Goal: Communication & Community: Connect with others

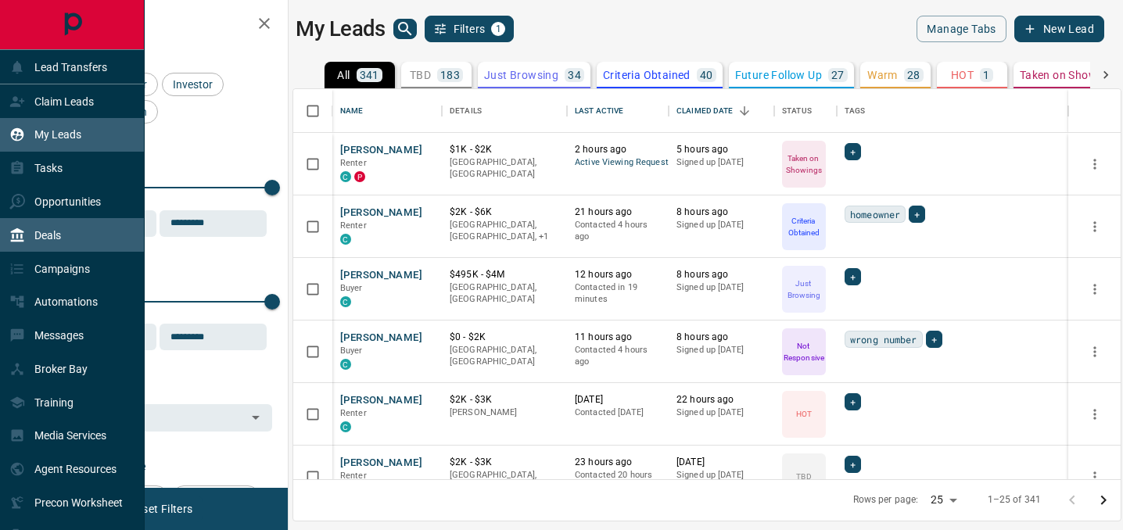
scroll to position [390, 827]
click at [63, 233] on div "Deals" at bounding box center [72, 235] width 145 height 34
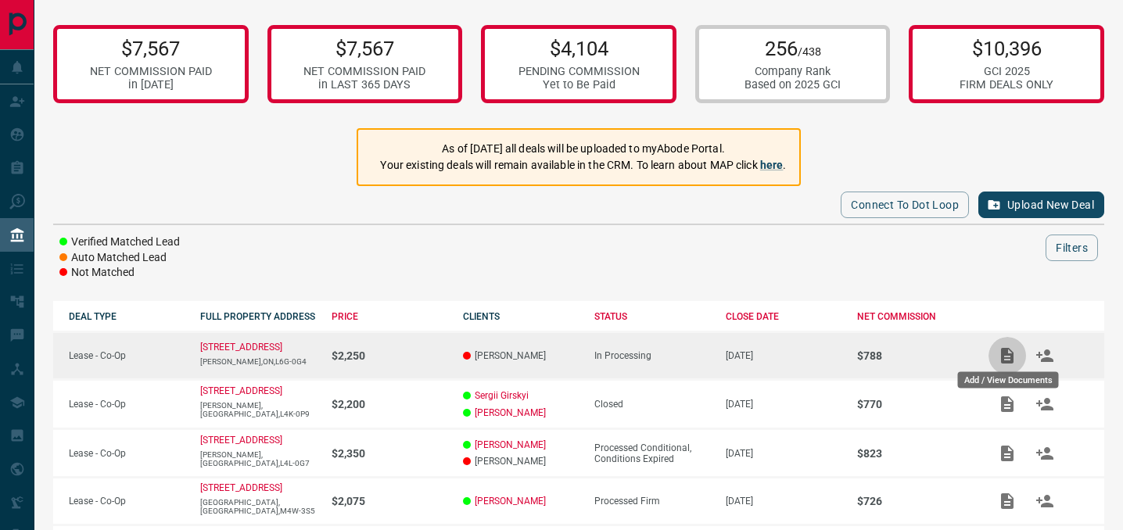
click at [1005, 346] on button "Add / View Documents" at bounding box center [1007, 356] width 38 height 38
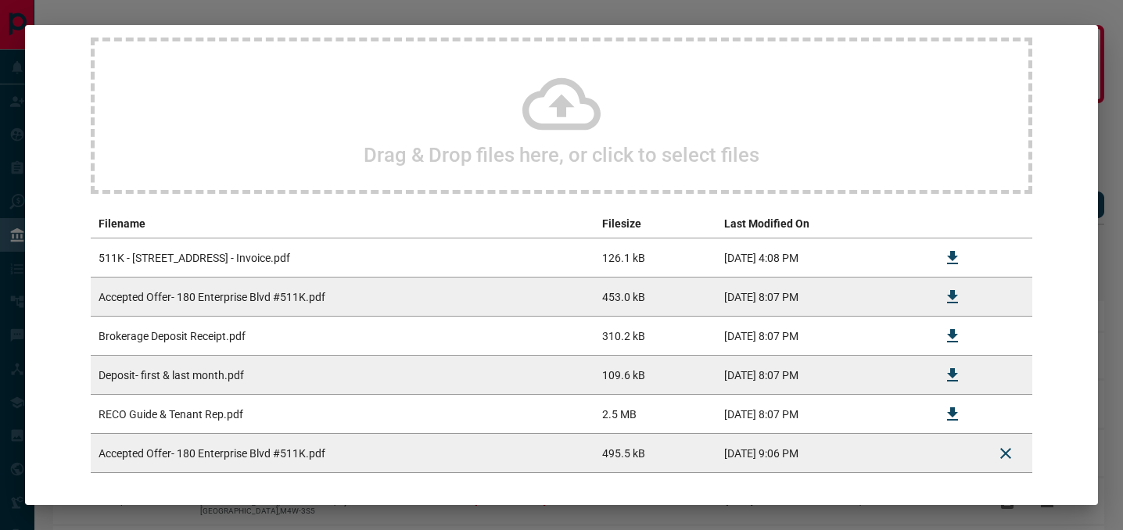
scroll to position [204, 0]
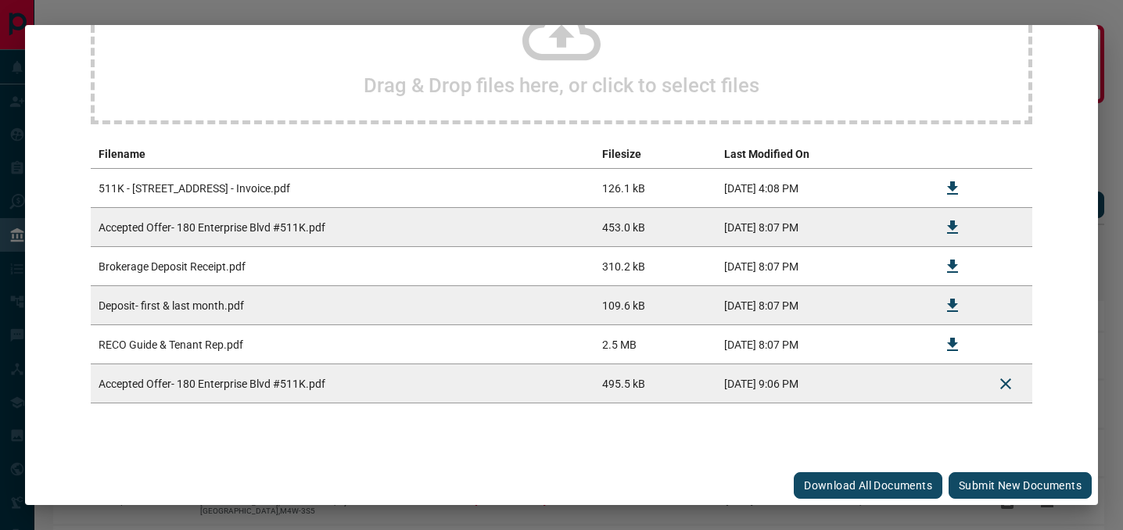
click at [1023, 481] on button "Submit new documents" at bounding box center [1019, 485] width 143 height 27
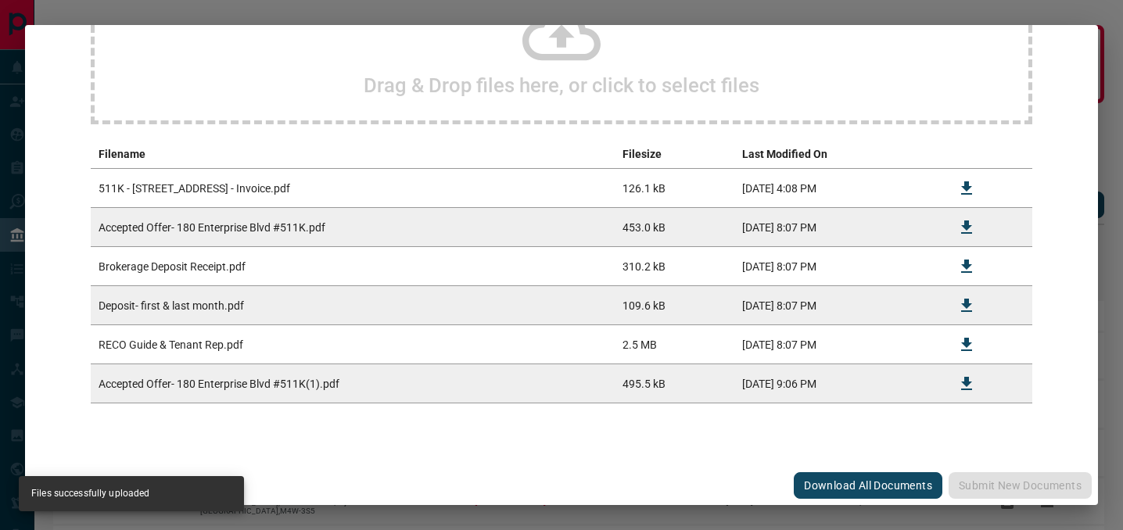
scroll to position [0, 0]
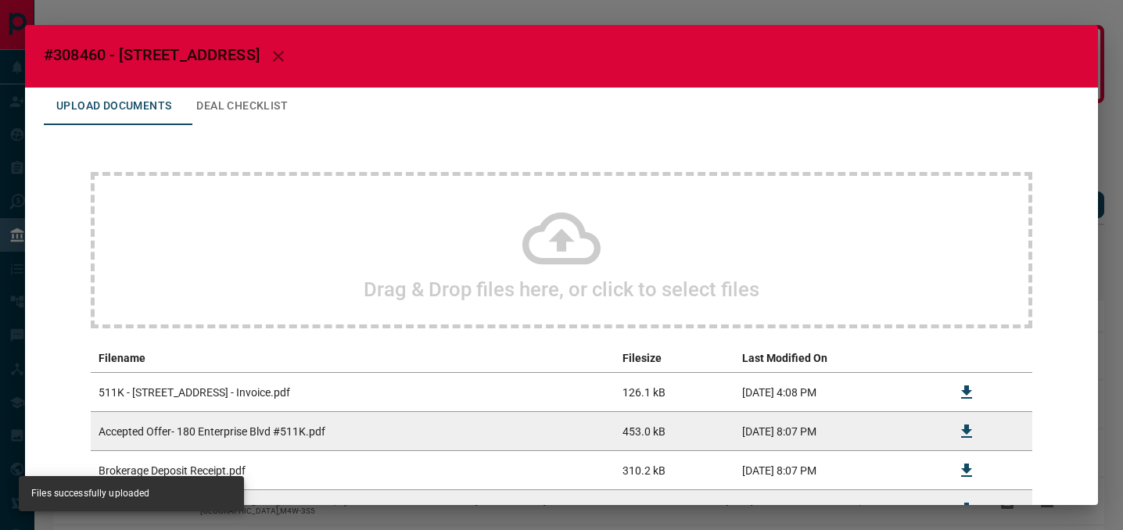
click at [882, 10] on div "#308460 - [STREET_ADDRESS] Upload Documents Deal Checklist Drag & Drop files he…" at bounding box center [561, 265] width 1123 height 530
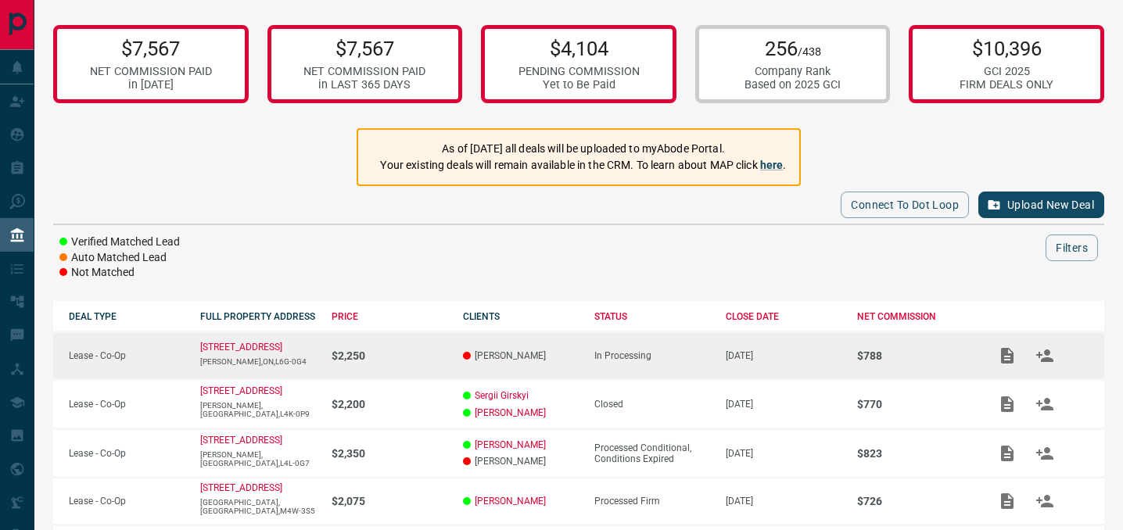
click at [470, 356] on p "[PERSON_NAME]" at bounding box center [521, 355] width 116 height 11
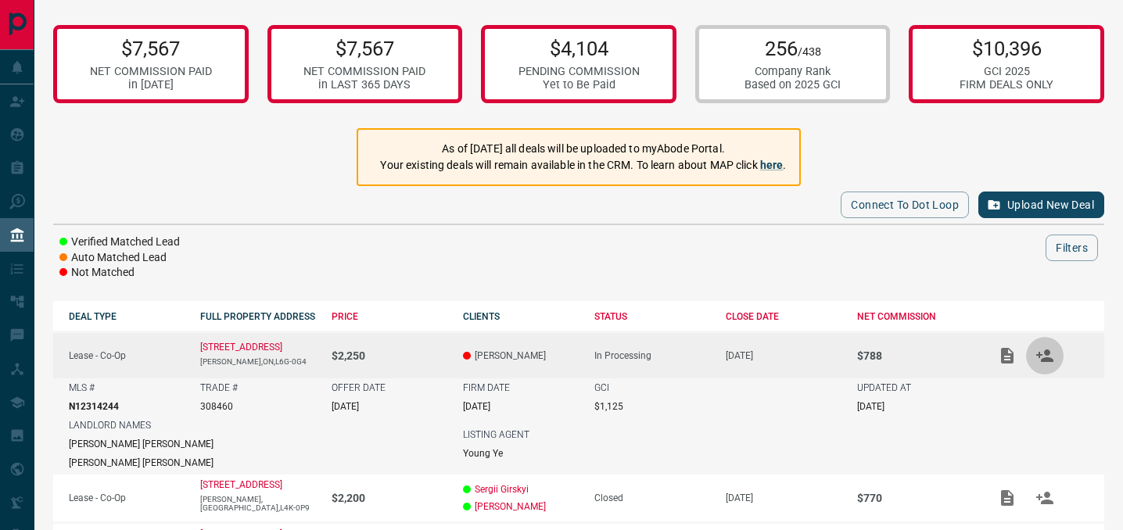
click at [1039, 357] on icon "Match Clients" at bounding box center [1044, 355] width 17 height 13
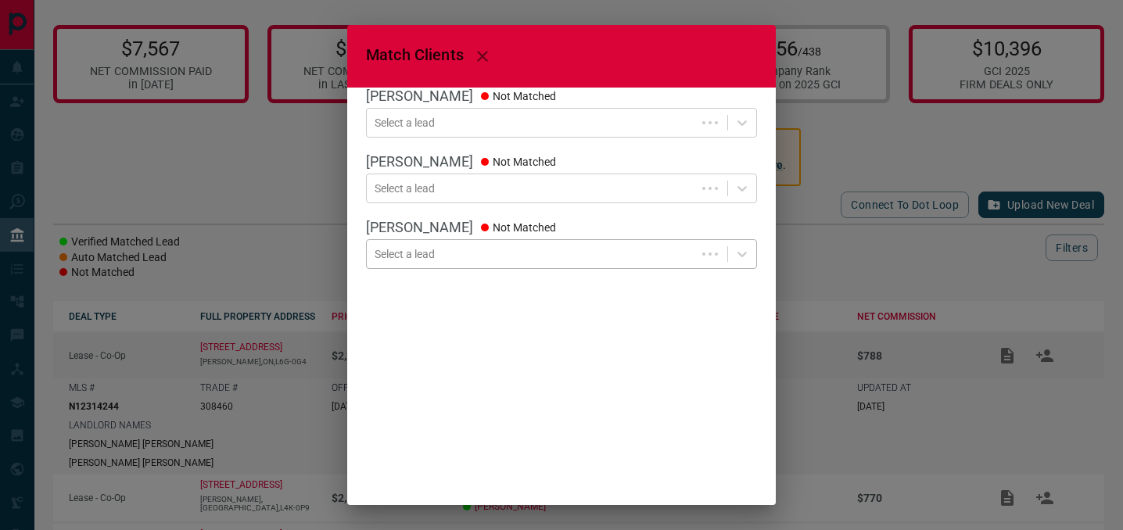
click at [472, 257] on div at bounding box center [530, 254] width 313 height 16
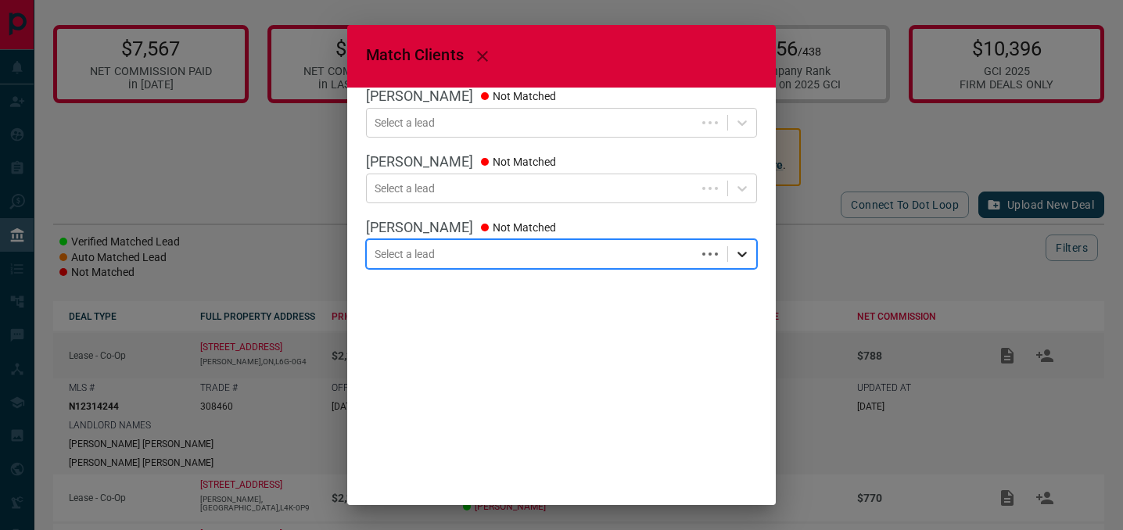
click at [743, 251] on icon at bounding box center [742, 254] width 16 height 16
click at [740, 256] on icon at bounding box center [742, 254] width 16 height 16
type input "******"
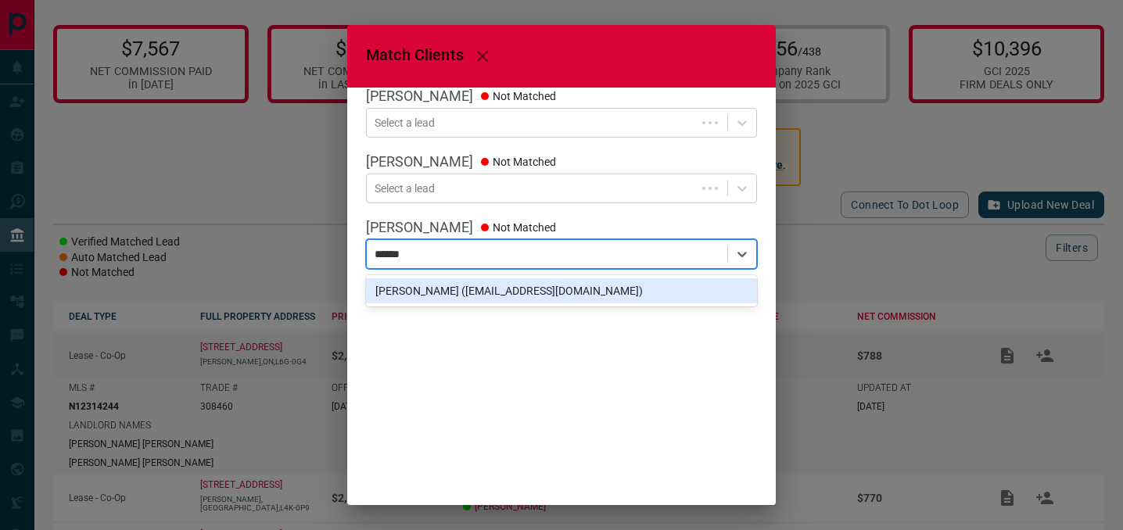
click at [649, 289] on div "[PERSON_NAME] ([EMAIL_ADDRESS][DOMAIN_NAME])" at bounding box center [561, 290] width 391 height 25
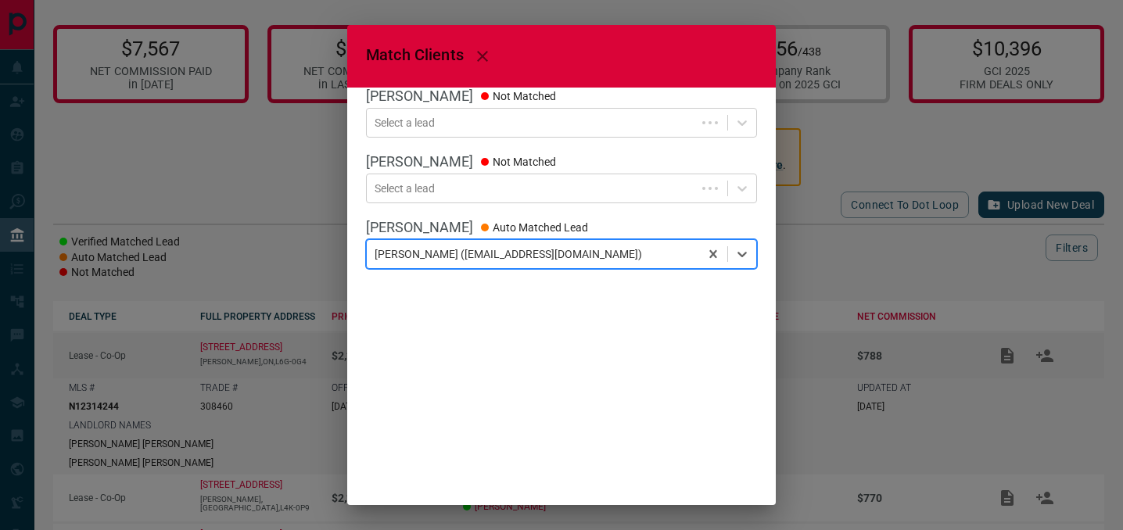
scroll to position [130, 0]
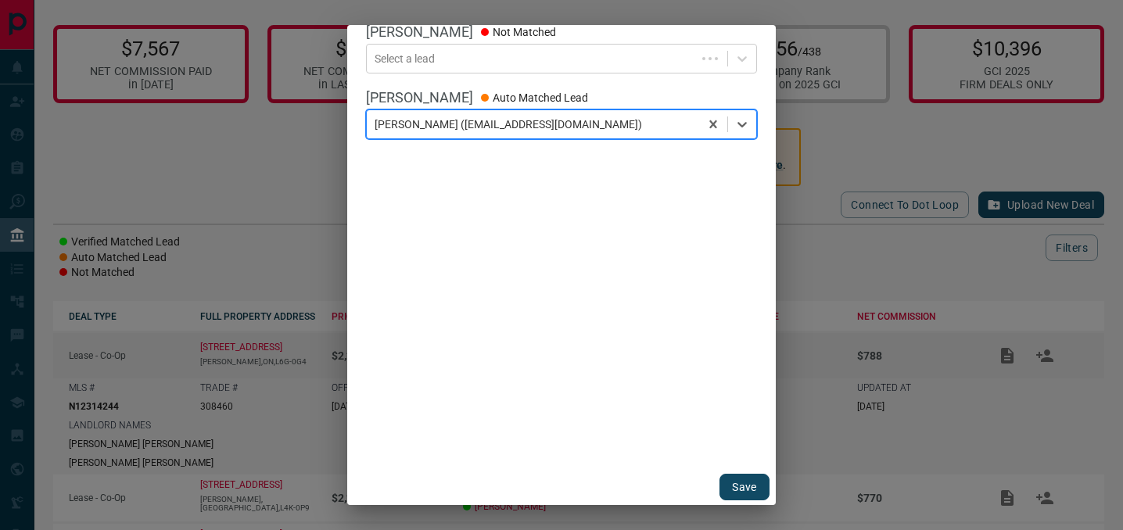
click at [743, 492] on button "Save" at bounding box center [744, 487] width 50 height 27
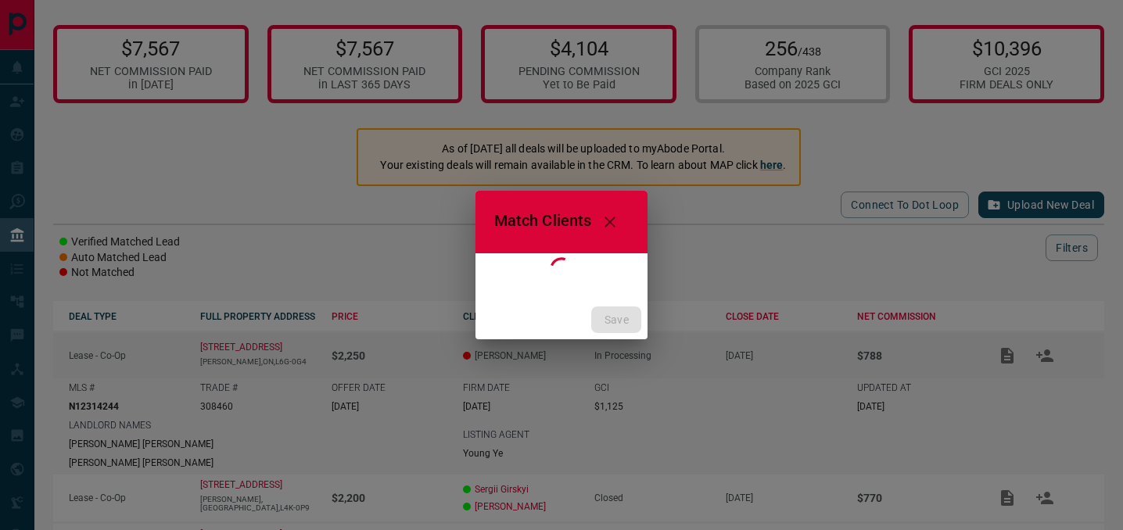
scroll to position [0, 0]
